Goal: Communication & Community: Answer question/provide support

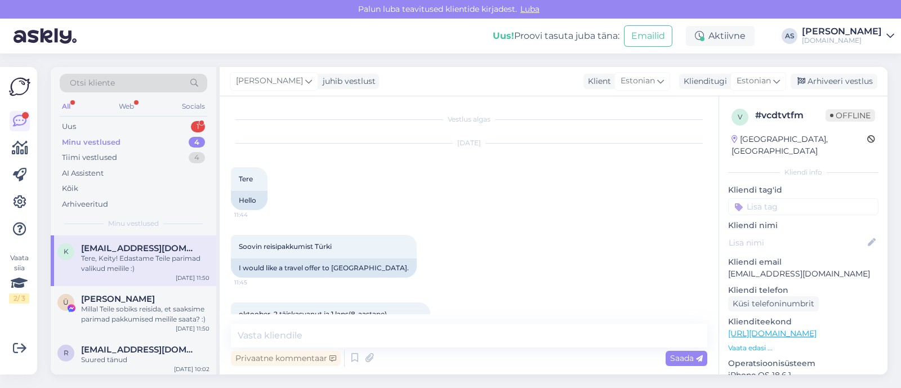
scroll to position [54, 0]
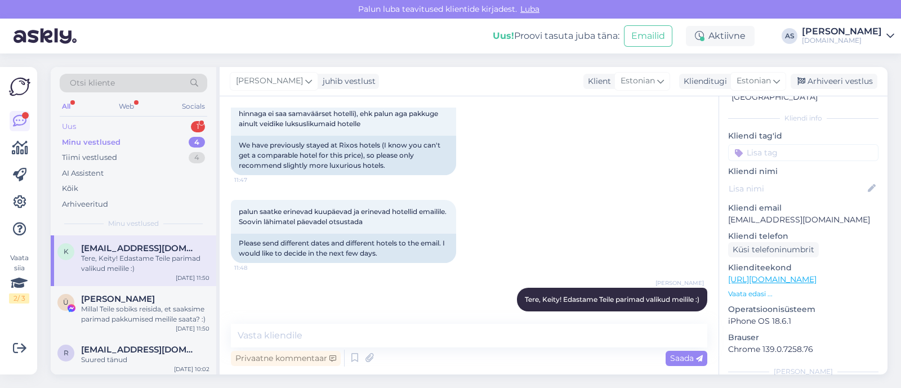
click at [186, 126] on div "Uus 1" at bounding box center [134, 127] width 148 height 16
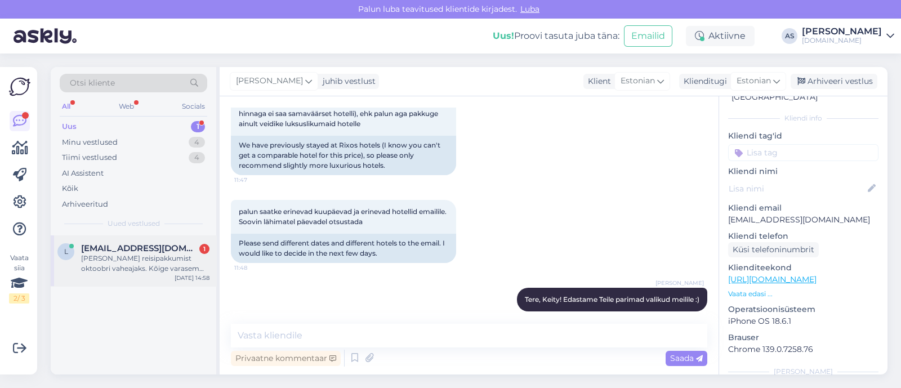
click at [141, 260] on div "[PERSON_NAME] reisipakkumist oktoobri vaheajaks. Kõige varasem väljend reede 17…" at bounding box center [145, 264] width 128 height 20
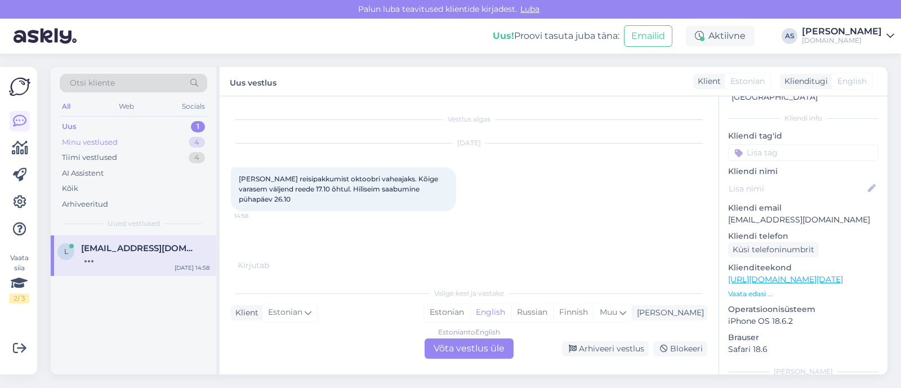
click at [169, 140] on div "Minu vestlused 4" at bounding box center [134, 143] width 148 height 16
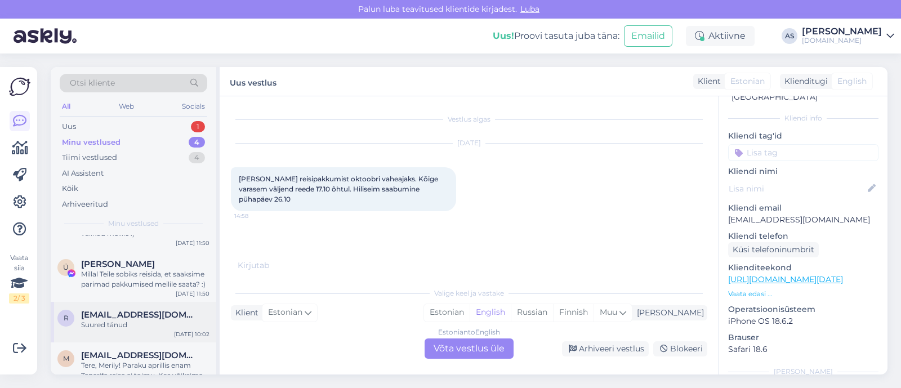
scroll to position [53, 0]
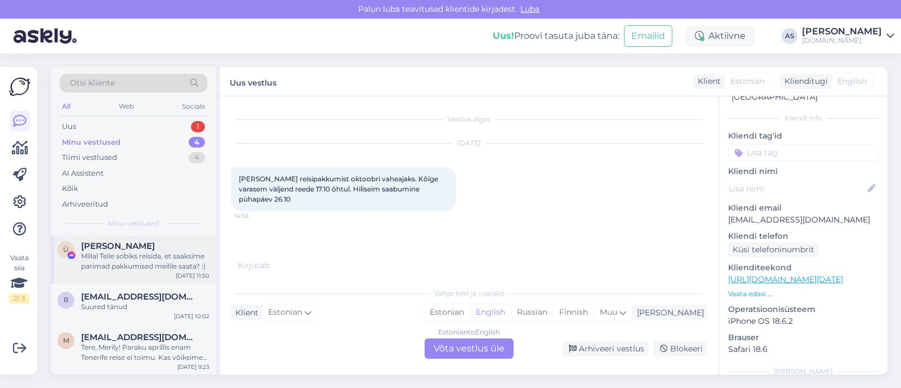
click at [149, 271] on div "Ü [PERSON_NAME] [PERSON_NAME] Teile sobiks reisida, et saaksime parimad pakkumi…" at bounding box center [134, 258] width 166 height 51
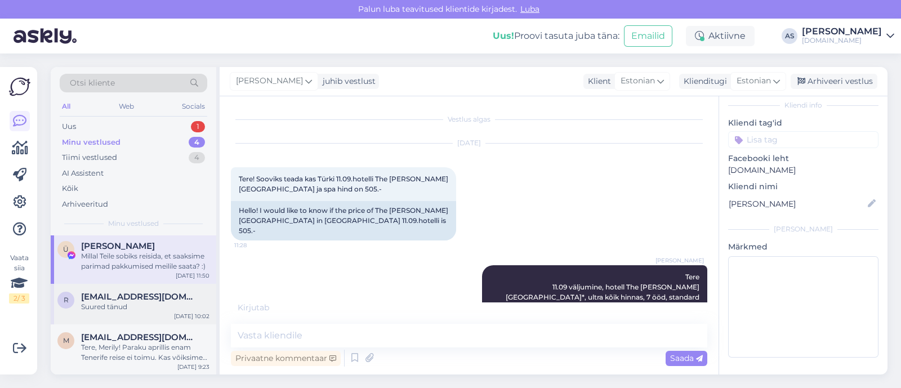
scroll to position [51, 0]
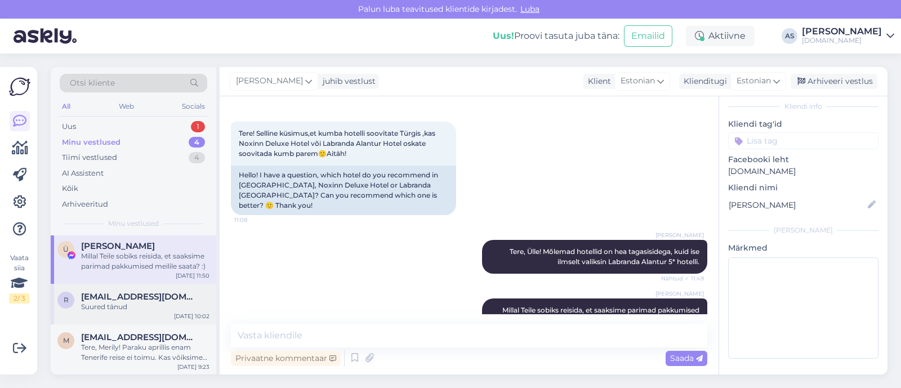
click at [145, 292] on span "[EMAIL_ADDRESS][DOMAIN_NAME]" at bounding box center [139, 297] width 117 height 10
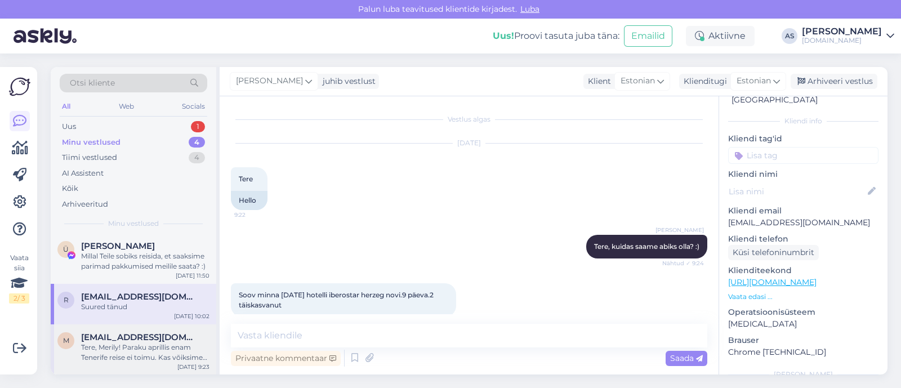
scroll to position [54, 0]
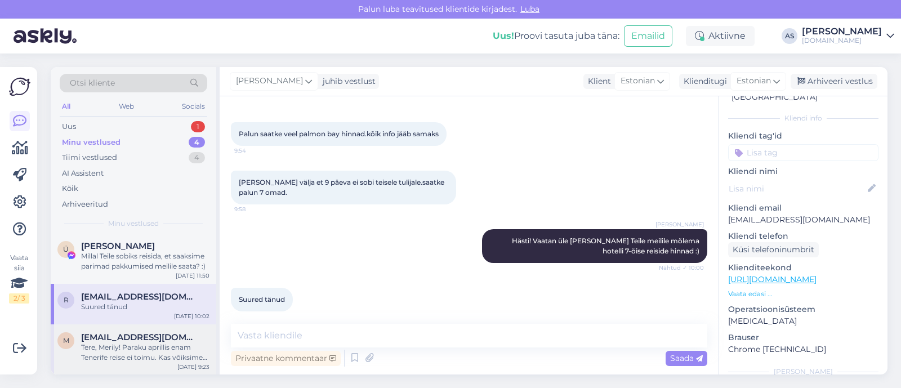
click at [141, 336] on span "[EMAIL_ADDRESS][DOMAIN_NAME]" at bounding box center [139, 337] width 117 height 10
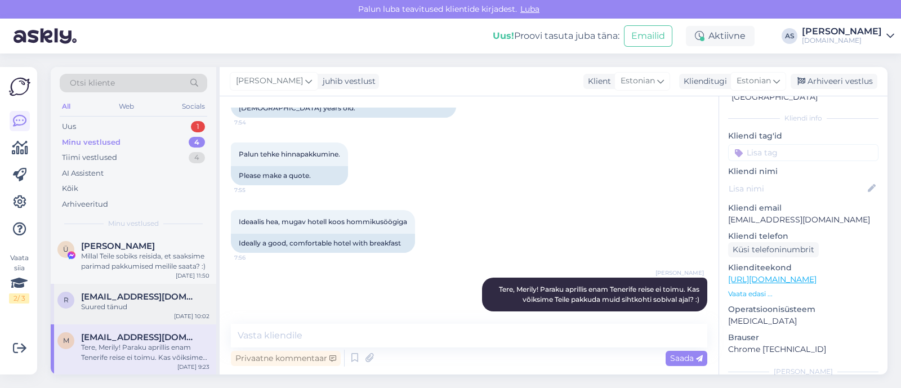
scroll to position [0, 0]
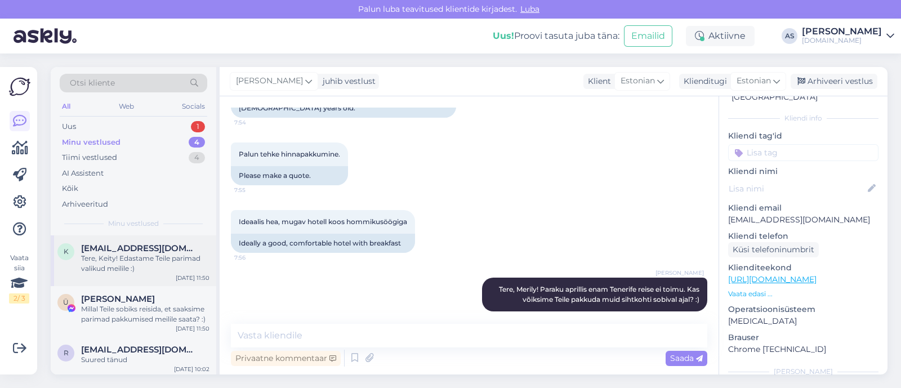
click at [154, 272] on div "Tere, Keity! Edastame Teile parimad valikud meilile :)" at bounding box center [145, 264] width 128 height 20
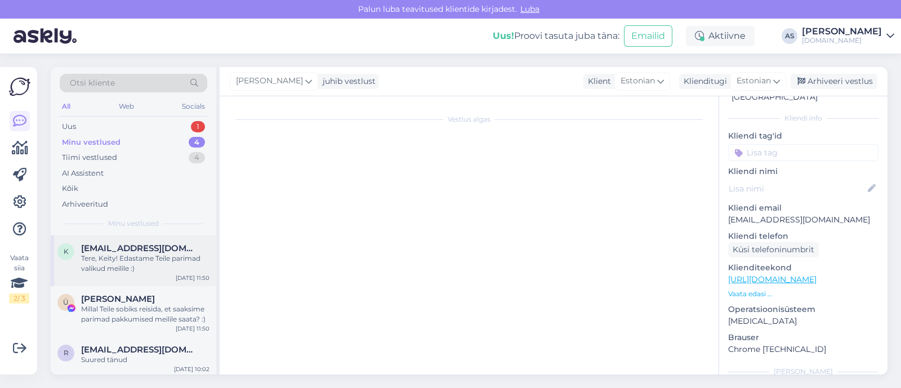
scroll to position [444, 0]
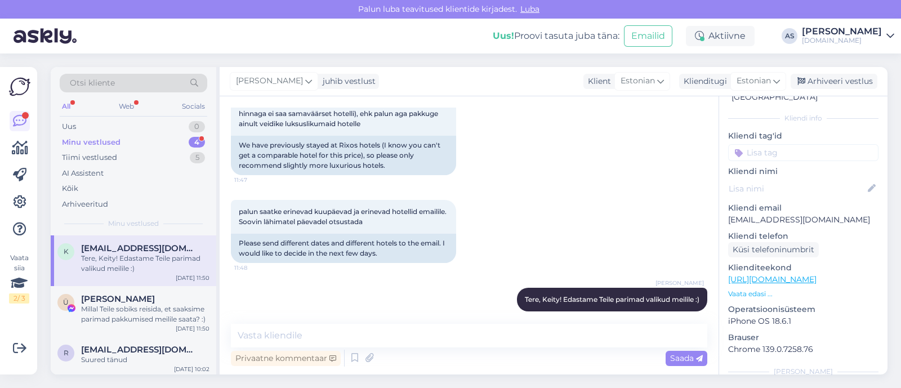
click at [173, 141] on div "Minu vestlused 4" at bounding box center [134, 143] width 148 height 16
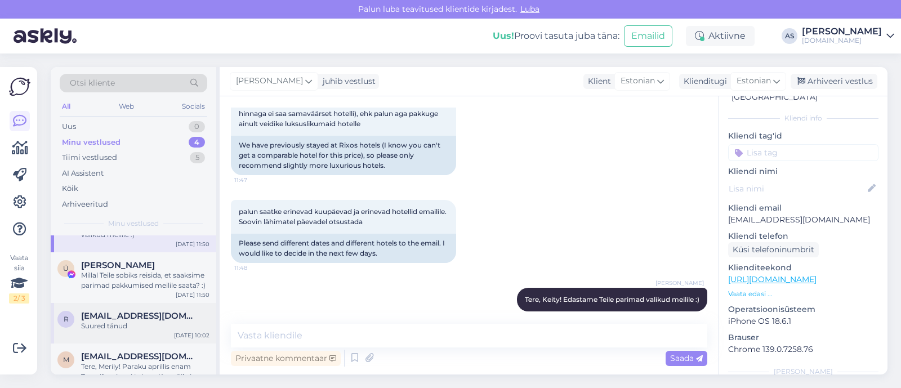
scroll to position [53, 0]
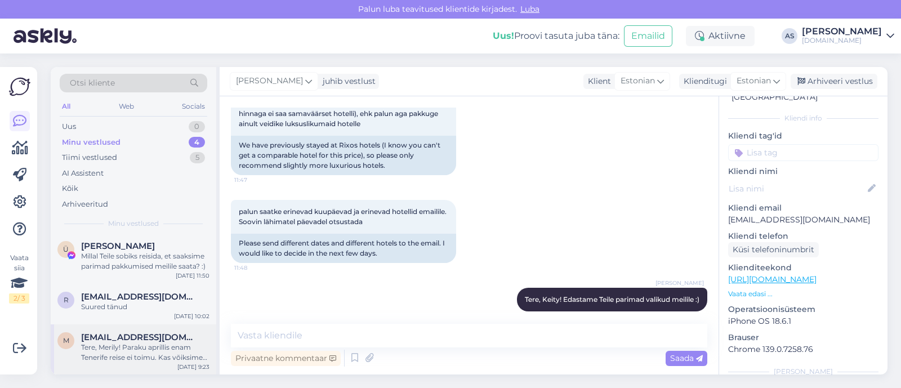
click at [144, 348] on div "Tere, Merily! Paraku aprillis enam Tenerife reise ei toimu. Kas võiksime Teile …" at bounding box center [145, 353] width 128 height 20
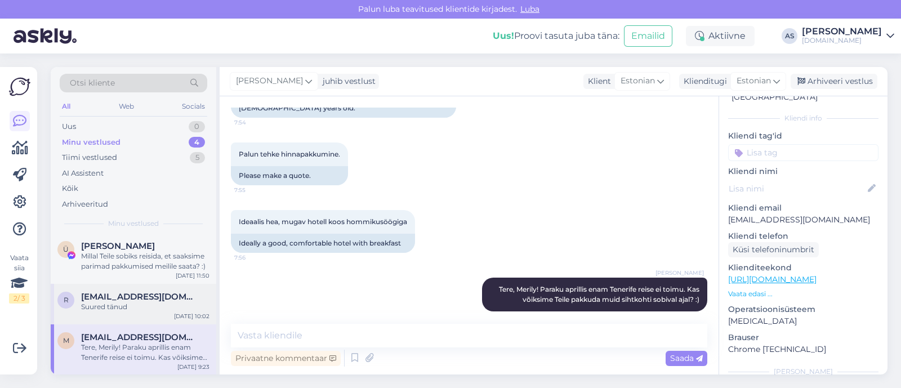
click at [145, 311] on div "Suured tänud" at bounding box center [145, 307] width 128 height 10
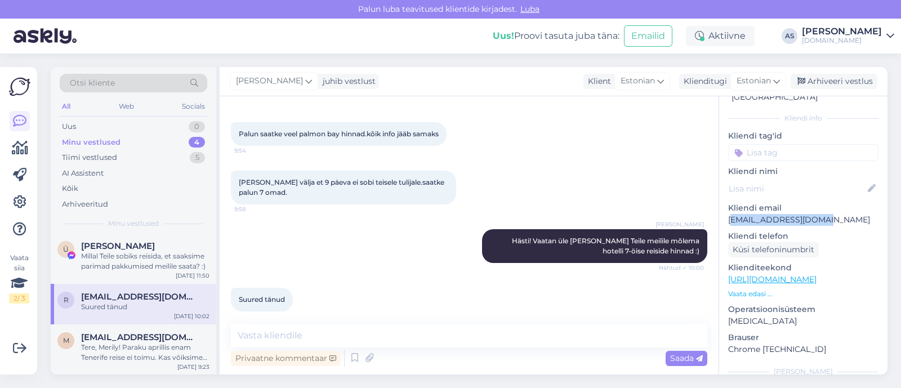
drag, startPoint x: 828, startPoint y: 202, endPoint x: 730, endPoint y: 212, distance: 98.6
click at [730, 214] on p "[EMAIL_ADDRESS][DOMAIN_NAME]" at bounding box center [803, 220] width 150 height 12
copy p "[EMAIL_ADDRESS][DOMAIN_NAME]"
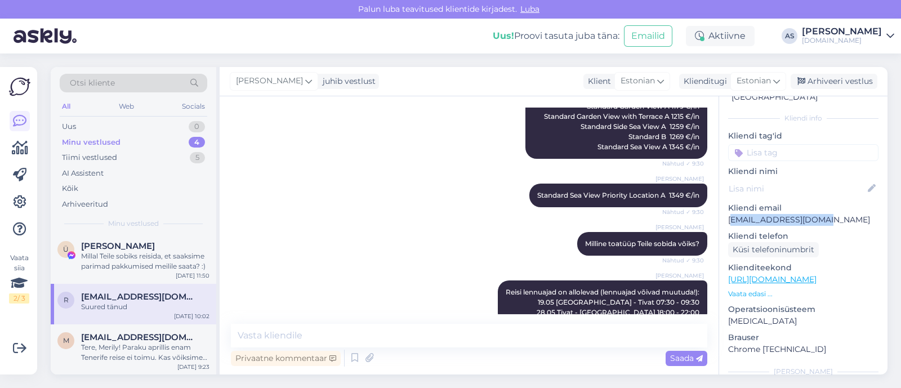
scroll to position [362, 0]
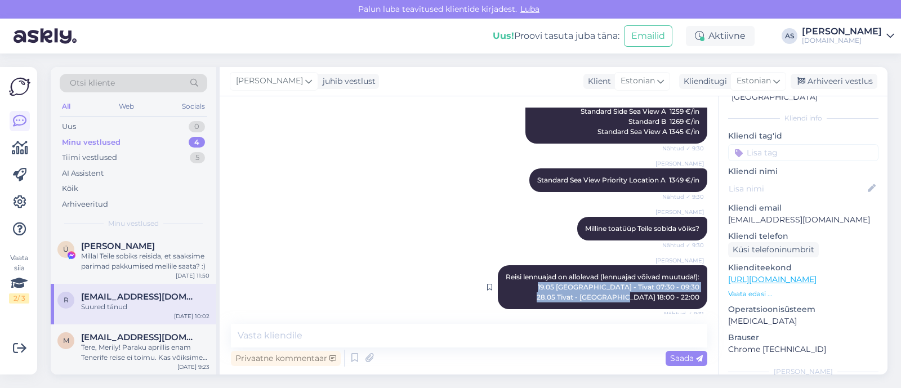
drag, startPoint x: 688, startPoint y: 285, endPoint x: 577, endPoint y: 278, distance: 111.8
click at [577, 278] on div "[PERSON_NAME] Reisi lennuajad on allolevad (lennuajad võivad muutuda!): 19.05 […" at bounding box center [603, 287] width 210 height 44
copy span "19.05 [GEOGRAPHIC_DATA] - Tivat 07:30 - 09:30 28.05 Tivat - [GEOGRAPHIC_DATA] 1…"
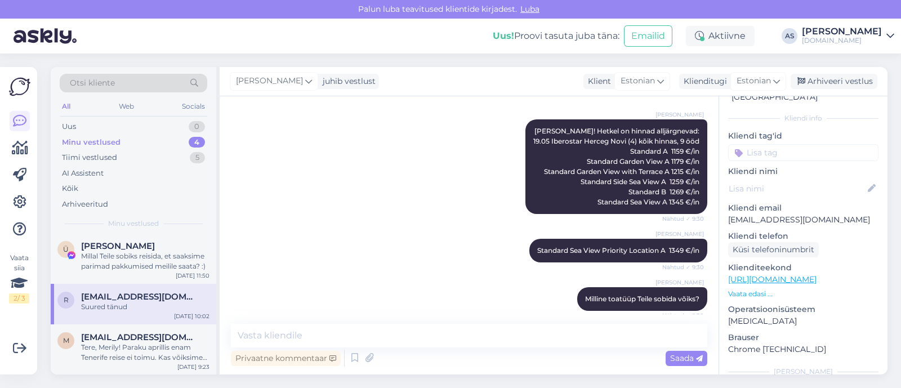
scroll to position [221, 0]
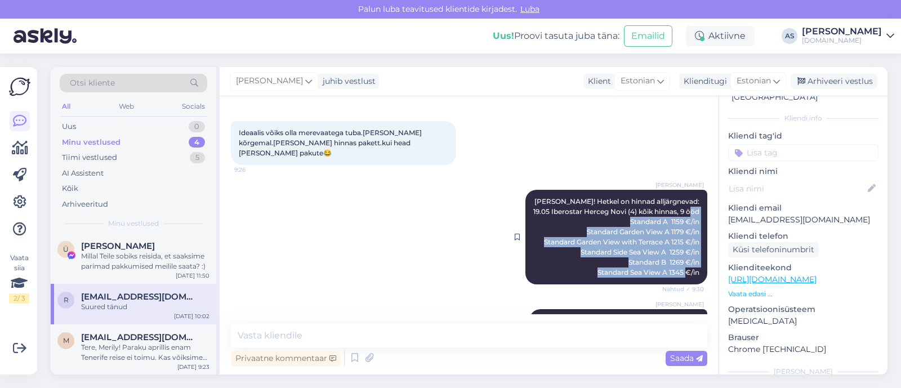
drag, startPoint x: 620, startPoint y: 212, endPoint x: 692, endPoint y: 261, distance: 87.4
click at [692, 261] on div "[PERSON_NAME] [PERSON_NAME]! Hetkel on hinnad alljärgnevad: 19.05 Iberostar Her…" at bounding box center [617, 237] width 182 height 95
copy span "Standard A 1159 €/in Standard Garden View A 1179 €/in Standard Garden View with…"
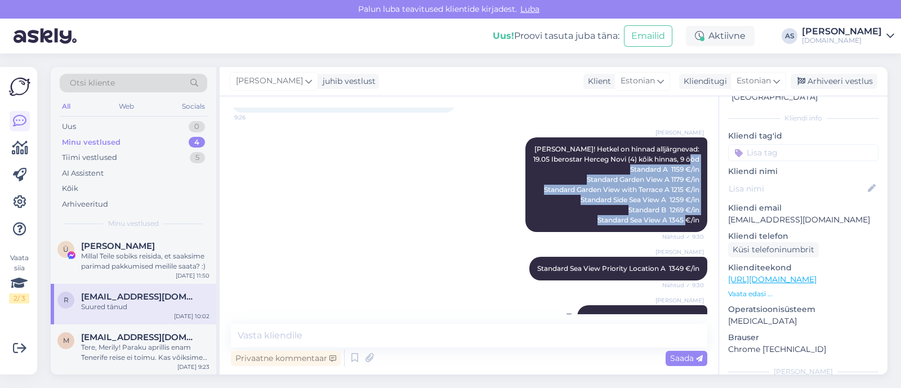
scroll to position [362, 0]
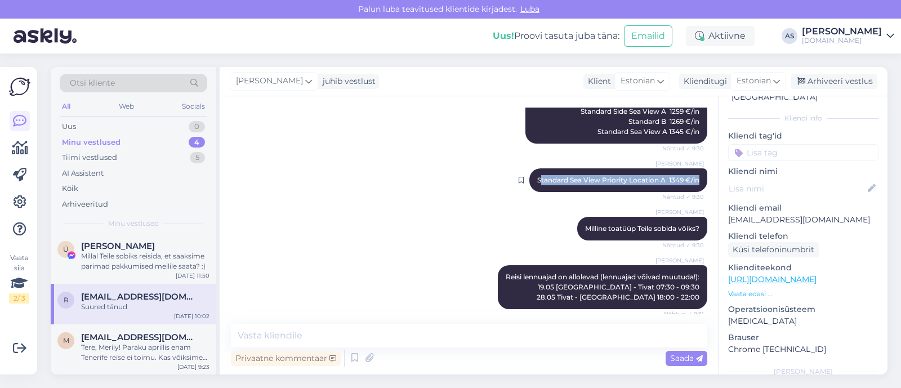
drag, startPoint x: 538, startPoint y: 171, endPoint x: 691, endPoint y: 170, distance: 153.3
click at [690, 169] on div "[PERSON_NAME] Standard Sea View Priority Location A 1349 €/in Nähtud ✓ 9:30" at bounding box center [619, 180] width 178 height 24
copy span "tandard Sea View Priority Location A 1349 €/in"
drag, startPoint x: 307, startPoint y: 343, endPoint x: 317, endPoint y: 342, distance: 9.6
click at [309, 343] on textarea at bounding box center [469, 336] width 477 height 24
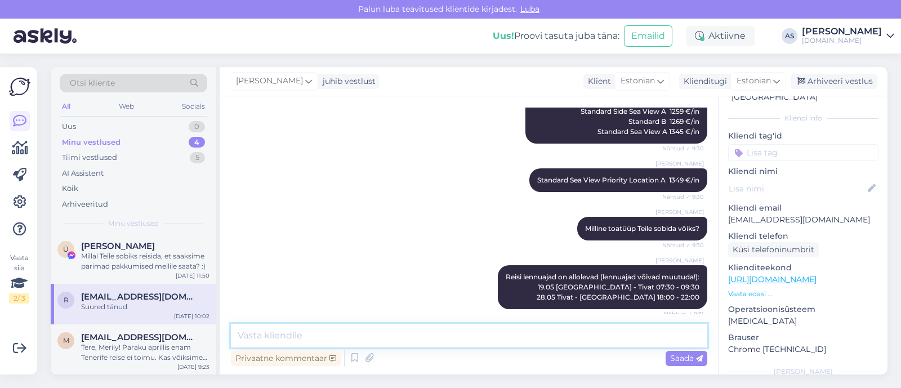
click at [336, 332] on textarea at bounding box center [469, 336] width 477 height 24
type textarea "Saatsime Teile pakkumise meilile :)"
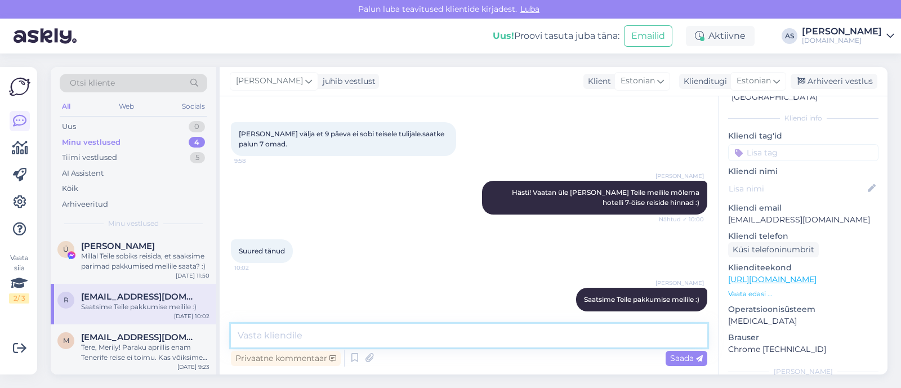
scroll to position [621, 0]
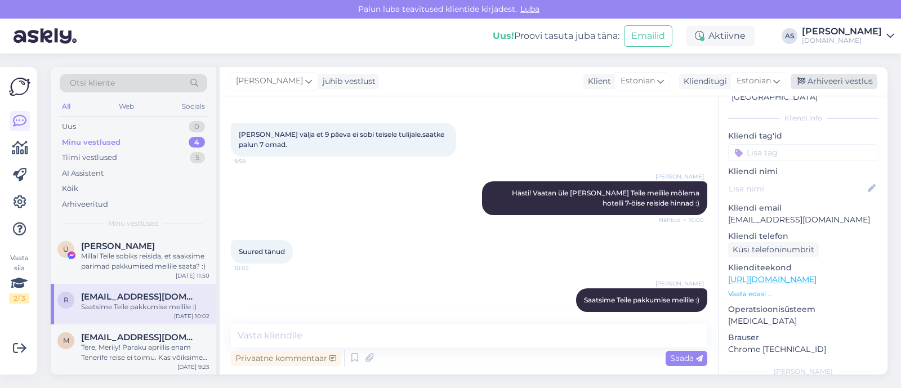
click at [854, 85] on div "Arhiveeri vestlus" at bounding box center [834, 81] width 87 height 15
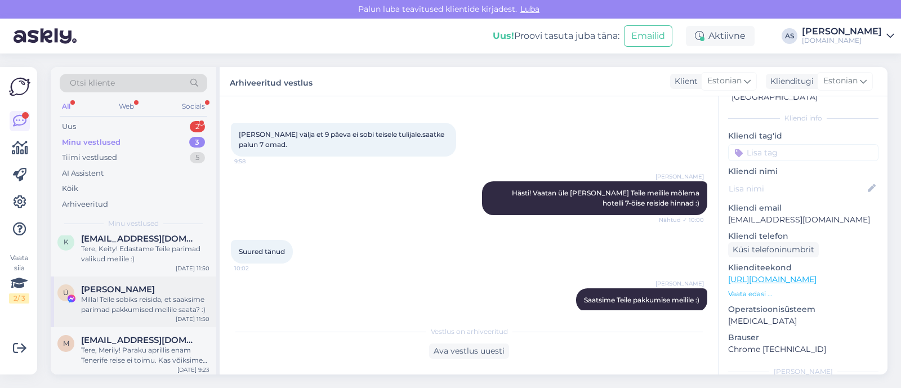
scroll to position [12, 0]
